Goal: Task Accomplishment & Management: Use online tool/utility

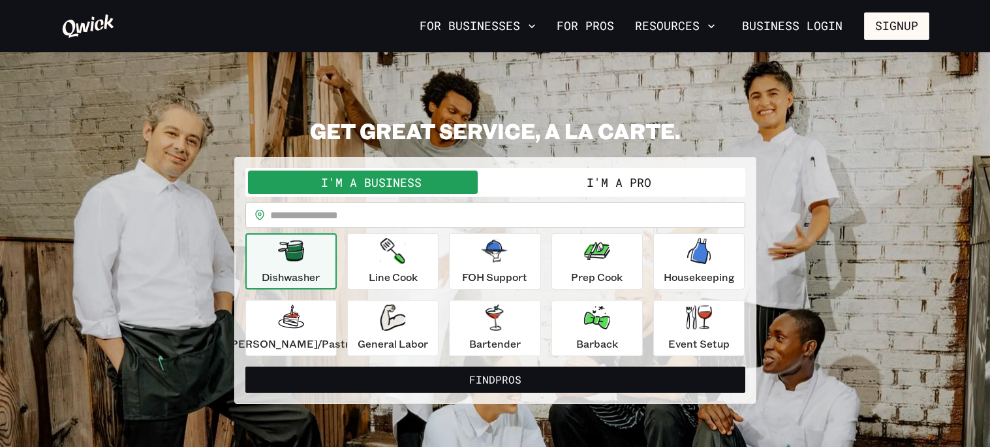
click at [304, 257] on icon "button" at bounding box center [291, 250] width 26 height 21
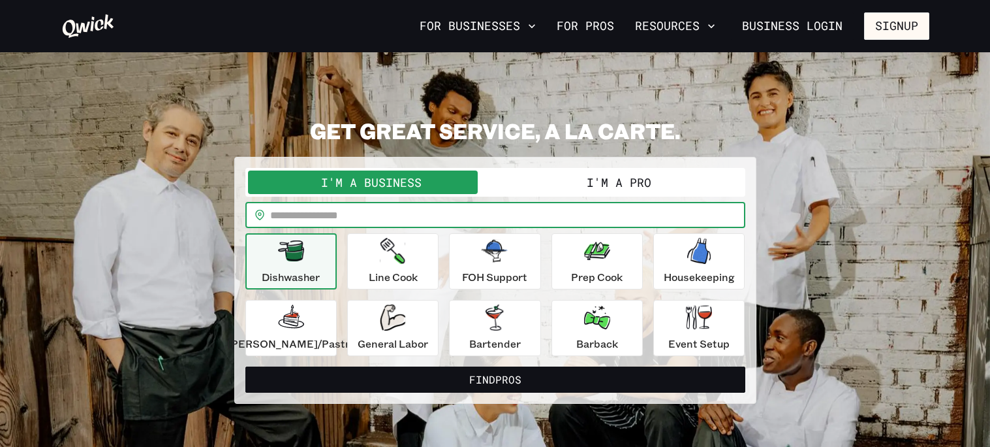
click at [366, 215] on input "text" at bounding box center [507, 215] width 475 height 26
type input "*****"
click at [245, 366] on button "Find Pros" at bounding box center [495, 379] width 500 height 26
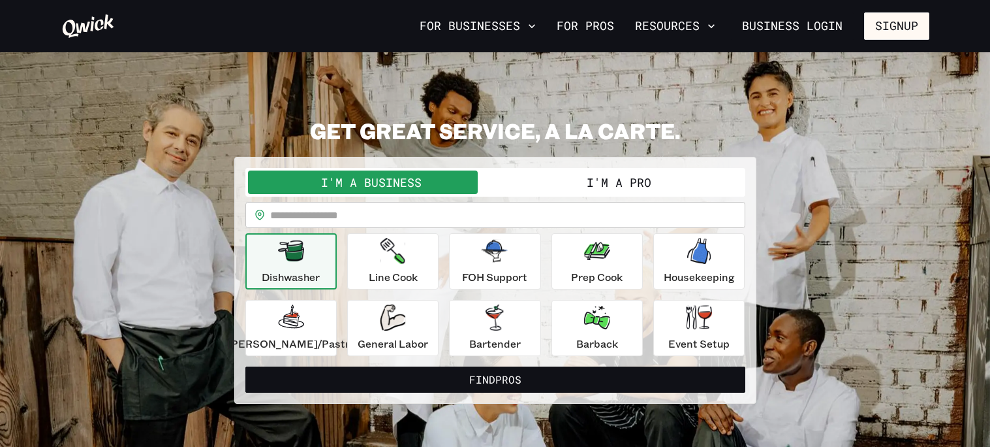
click at [549, 182] on button "I'm a Pro" at bounding box center [619, 182] width 247 height 24
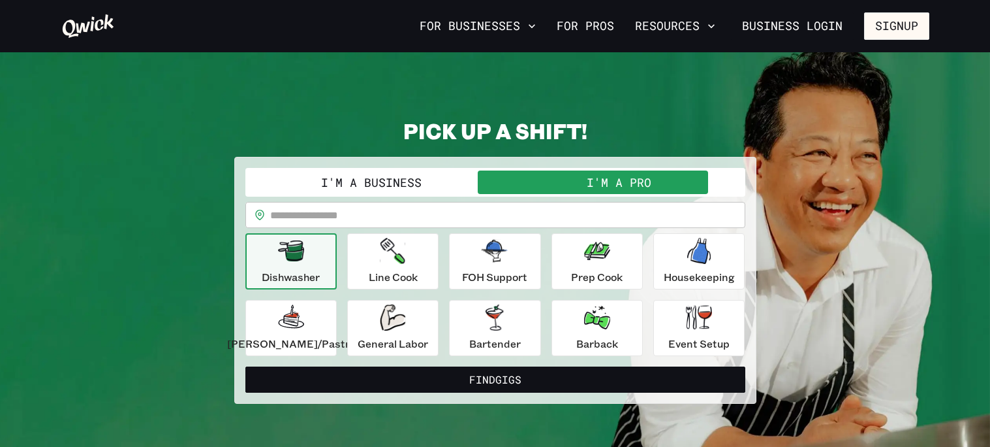
click at [395, 215] on input "text" at bounding box center [507, 215] width 475 height 26
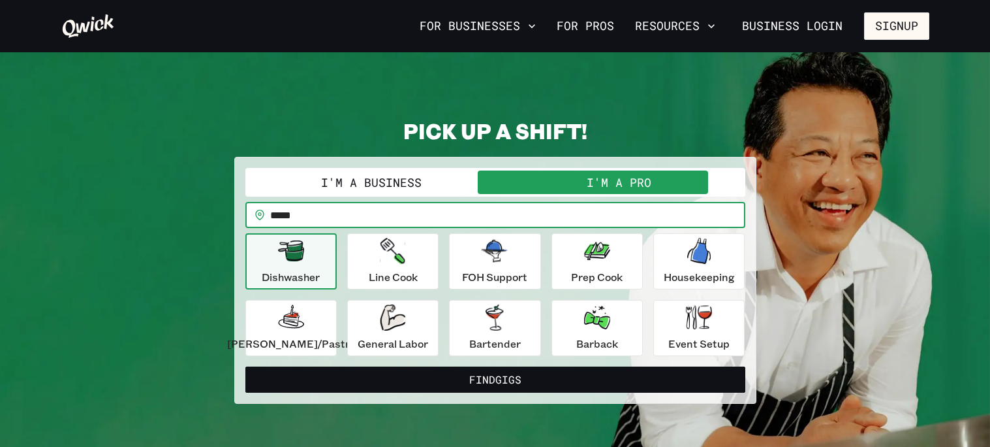
type input "*****"
click at [304, 259] on icon "button" at bounding box center [291, 250] width 26 height 21
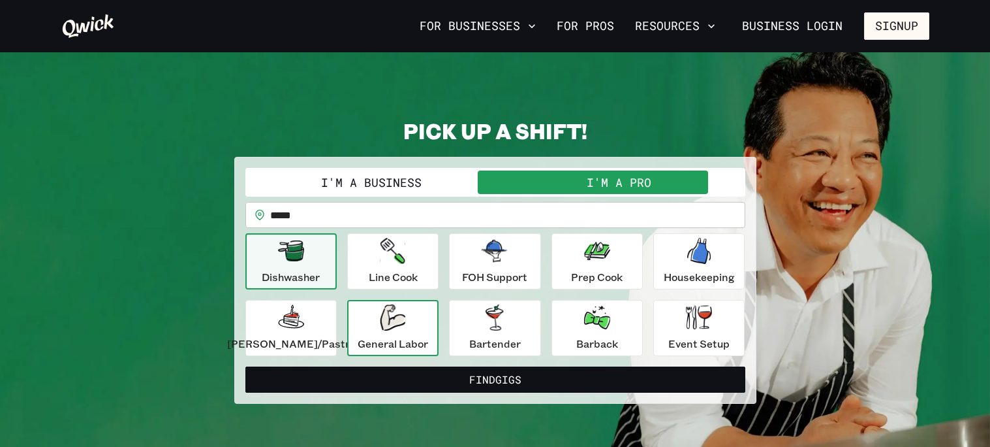
click at [411, 333] on div "General Labor" at bounding box center [393, 327] width 71 height 47
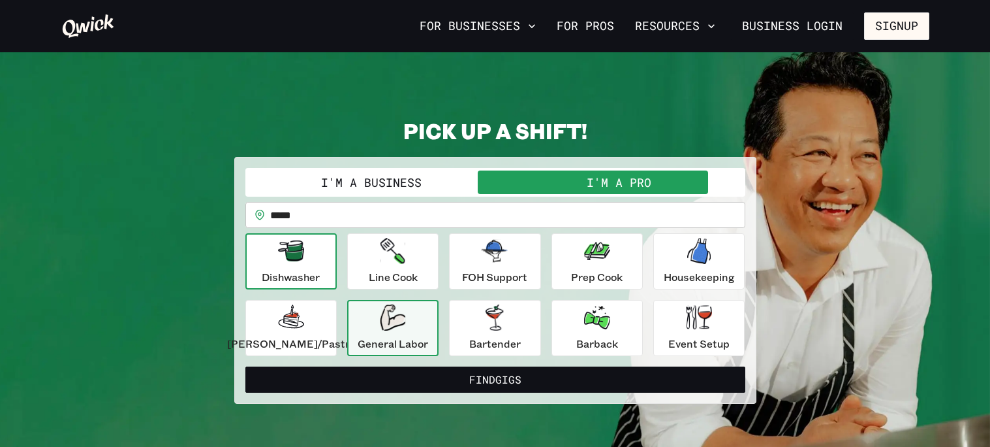
click at [296, 246] on icon "button" at bounding box center [291, 250] width 26 height 21
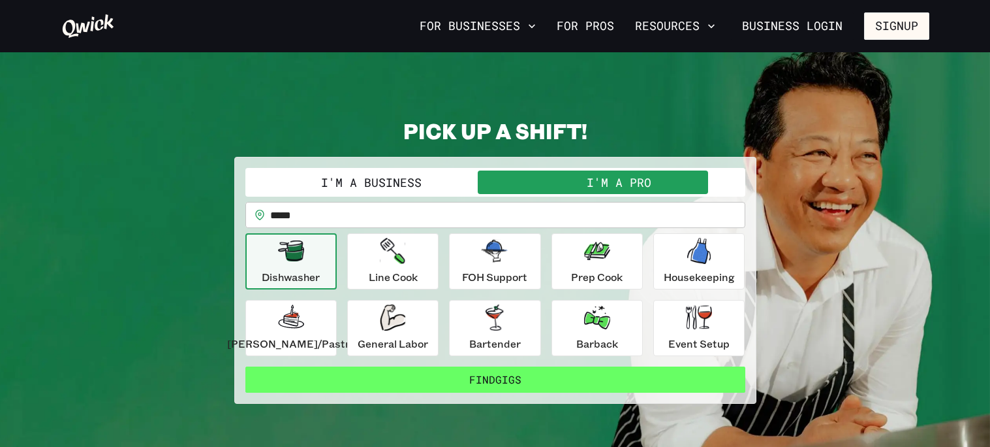
click at [410, 374] on button "Find Gigs" at bounding box center [495, 379] width 500 height 26
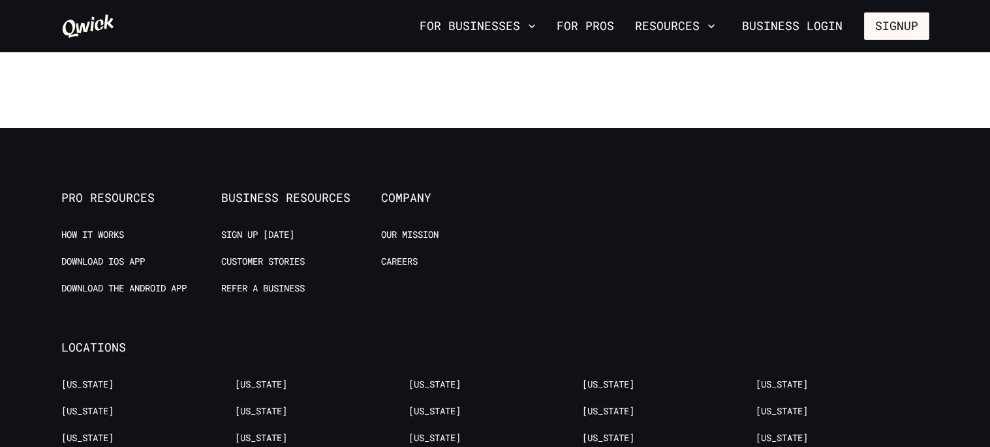
scroll to position [1265, 0]
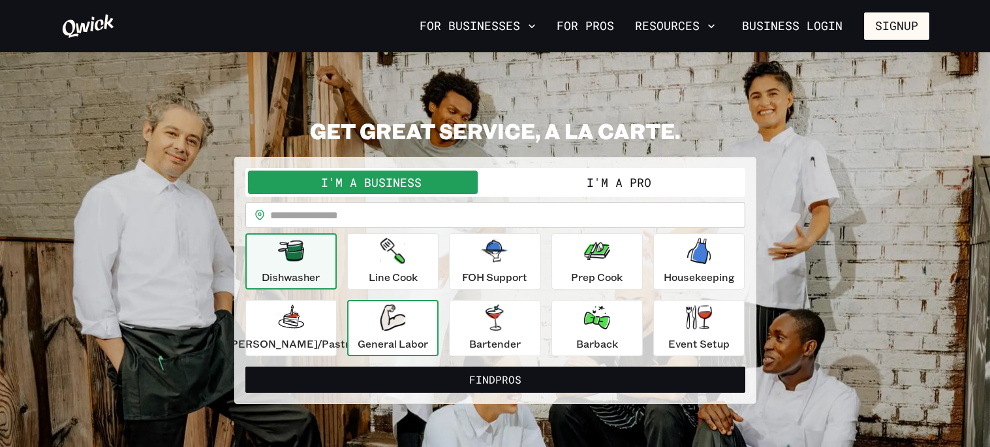
click at [381, 336] on p "General Labor" at bounding box center [393, 344] width 71 height 16
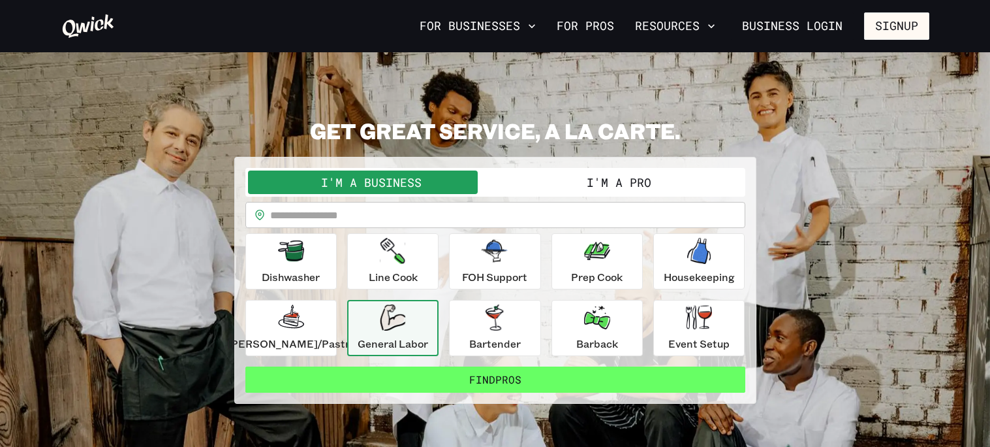
click at [413, 383] on button "Find Pros" at bounding box center [495, 379] width 500 height 26
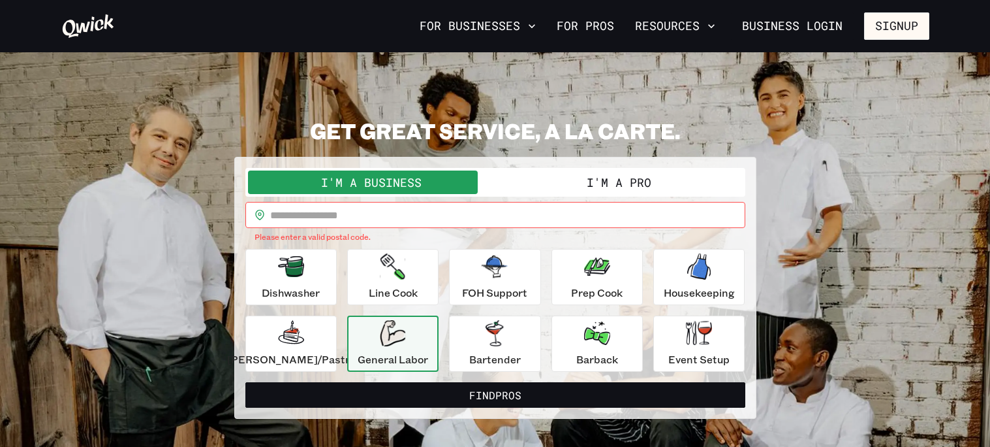
click at [338, 211] on input "text" at bounding box center [507, 215] width 475 height 26
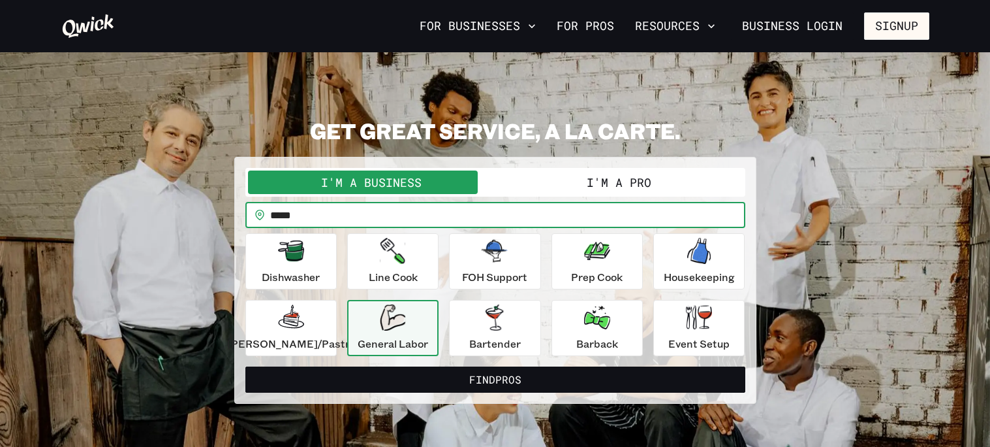
type input "*****"
click at [245, 366] on button "Find Pros" at bounding box center [495, 379] width 500 height 26
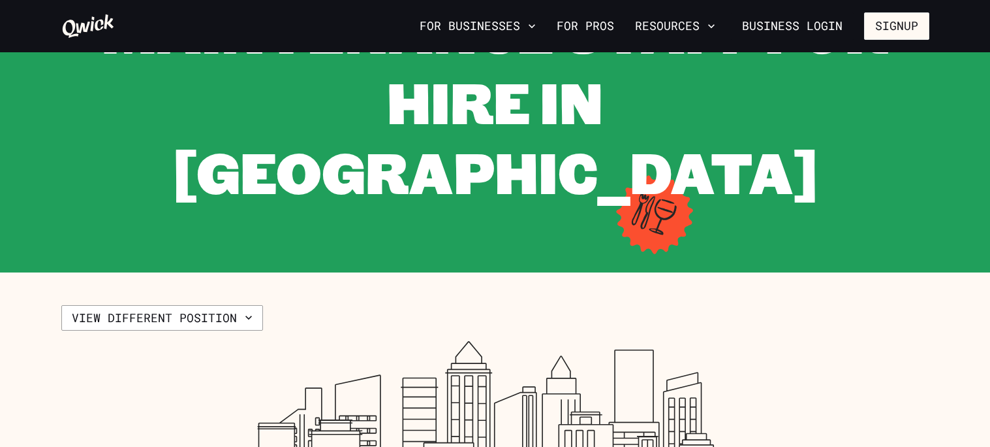
scroll to position [147, 0]
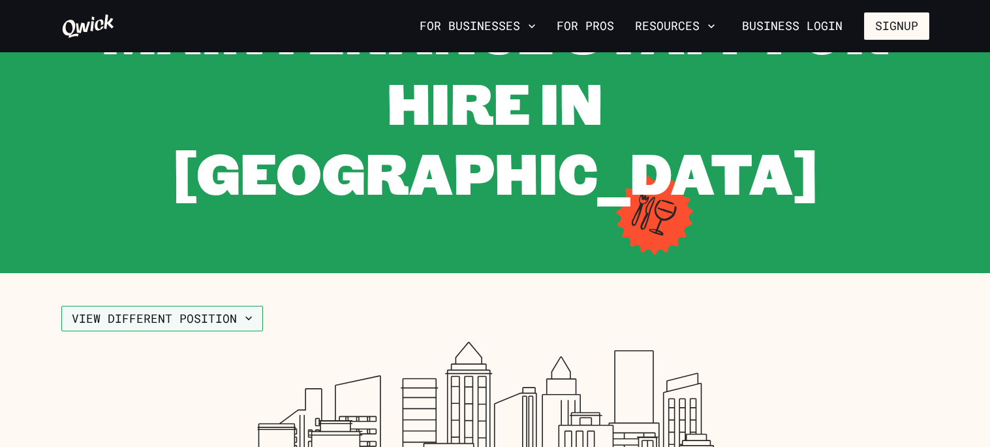
click at [250, 311] on icon "button" at bounding box center [248, 317] width 13 height 13
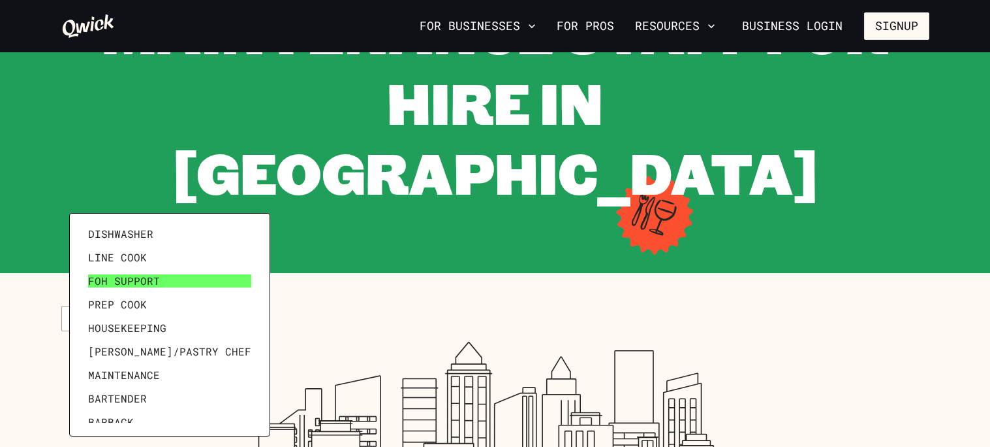
scroll to position [4, 0]
click at [202, 277] on link "FOH Support" at bounding box center [170, 282] width 174 height 24
